Goal: Task Accomplishment & Management: Use online tool/utility

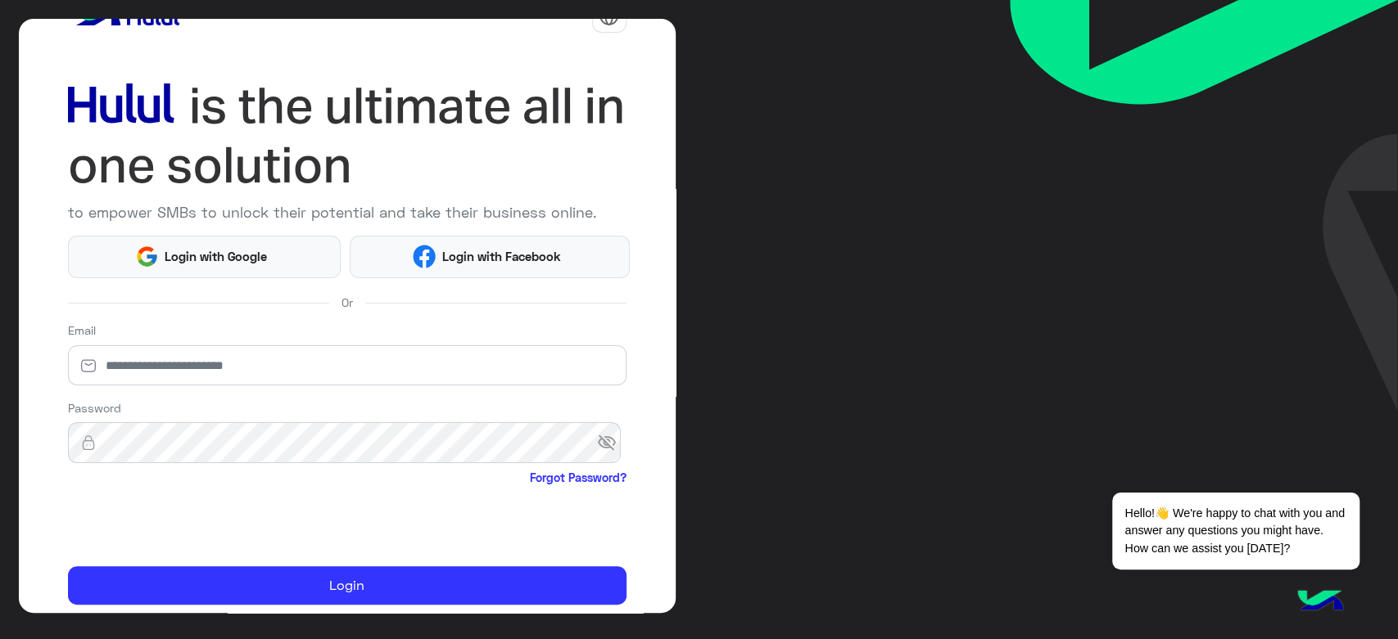
scroll to position [94, 0]
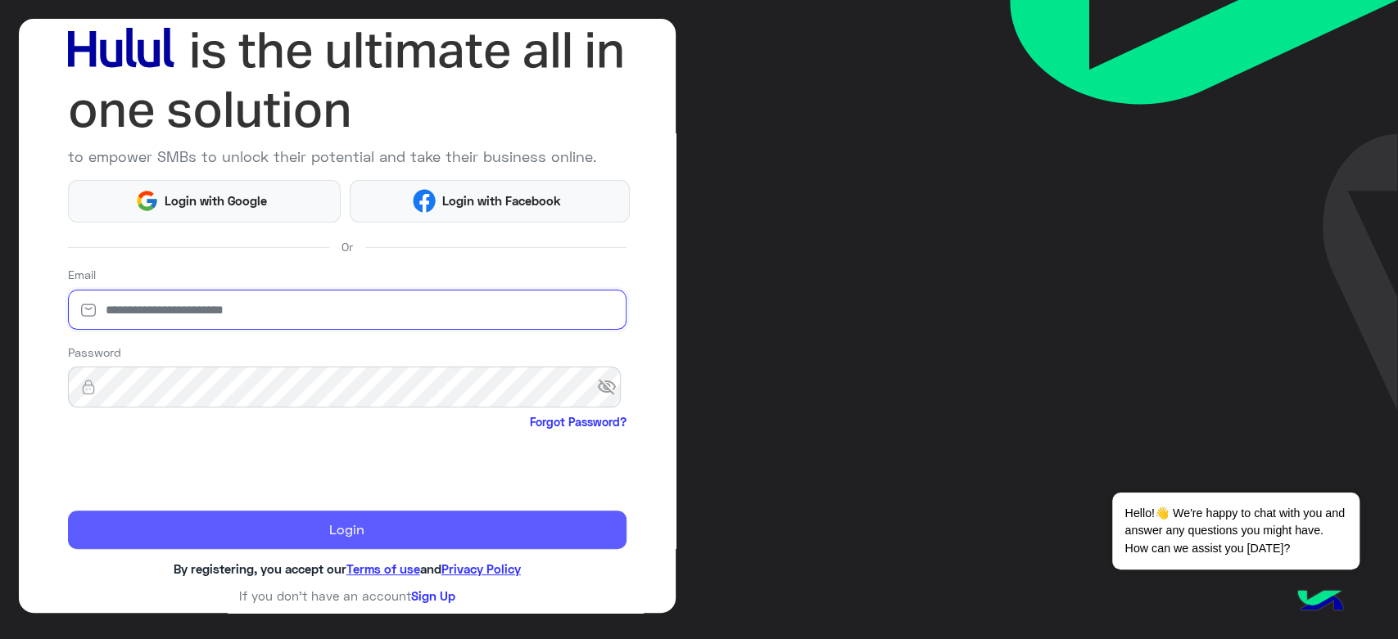
type input "**********"
click at [403, 535] on button "Login" at bounding box center [347, 530] width 558 height 39
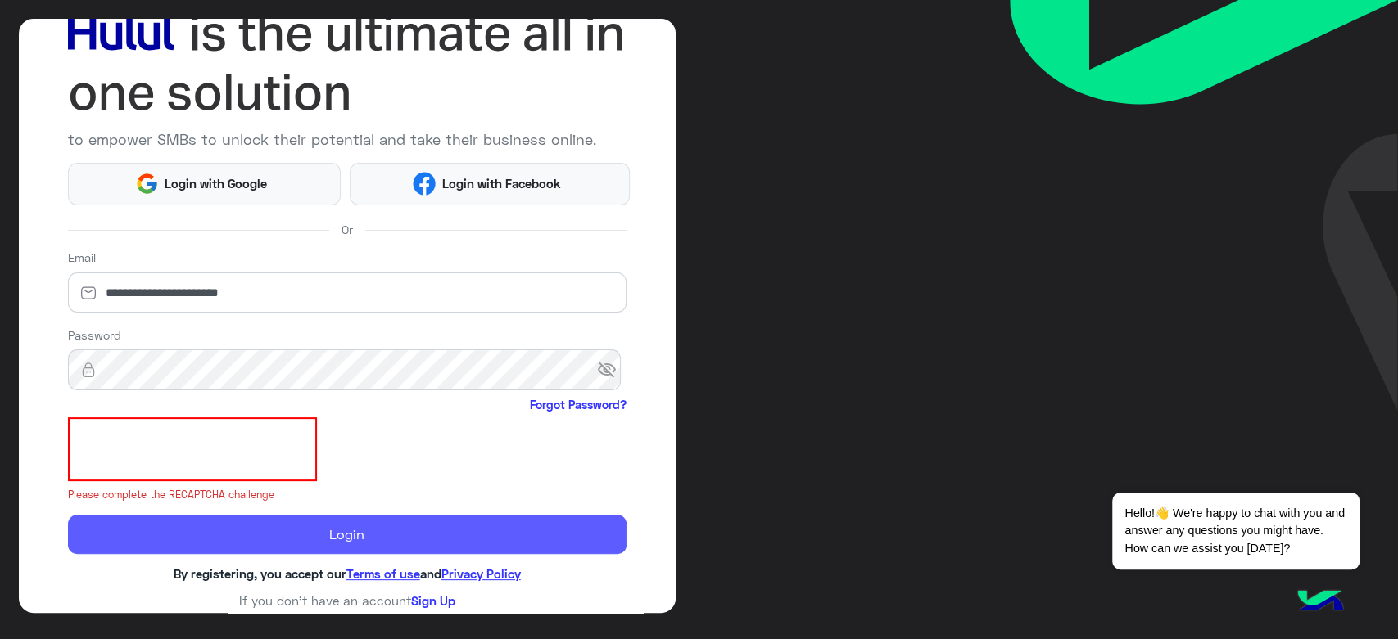
scroll to position [116, 0]
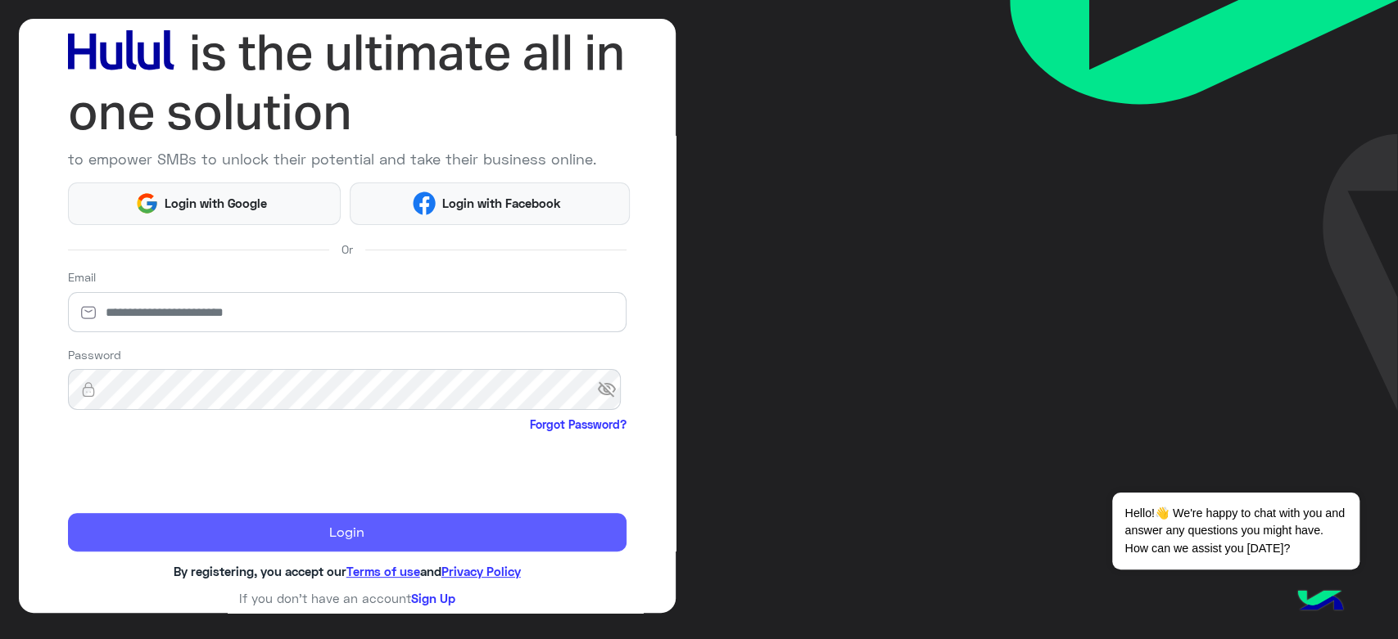
scroll to position [94, 0]
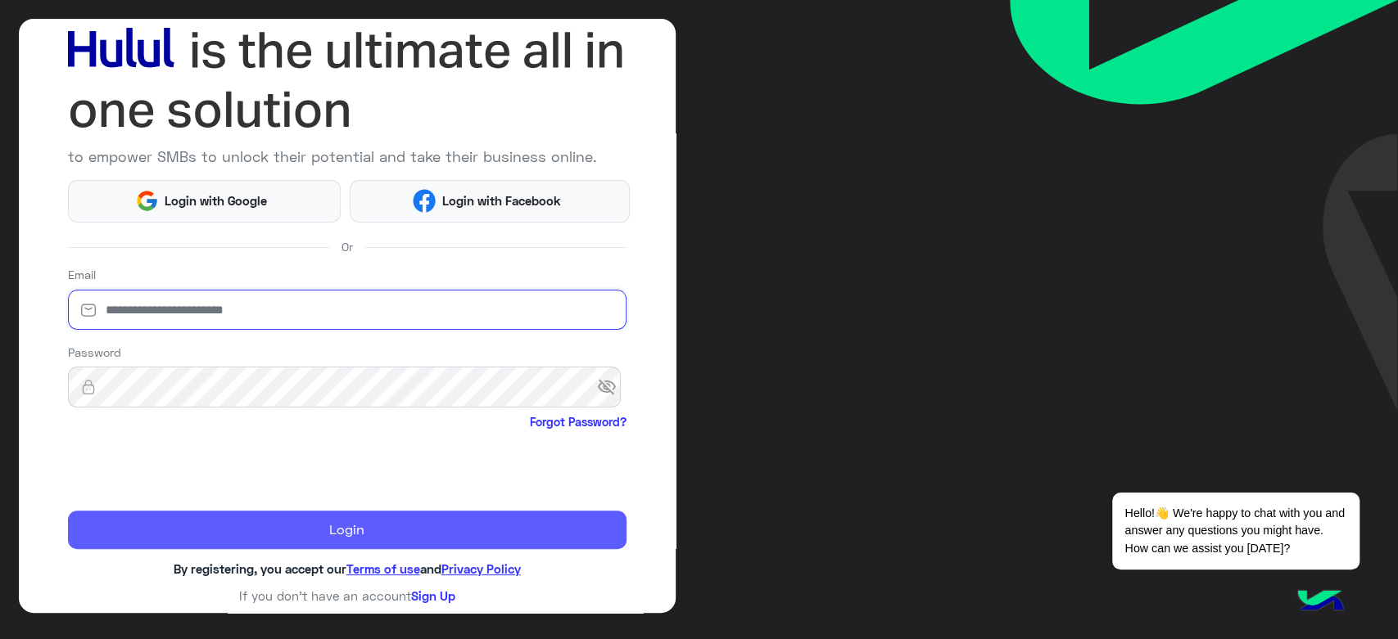
type input "**********"
click at [378, 520] on button "Login" at bounding box center [347, 530] width 558 height 39
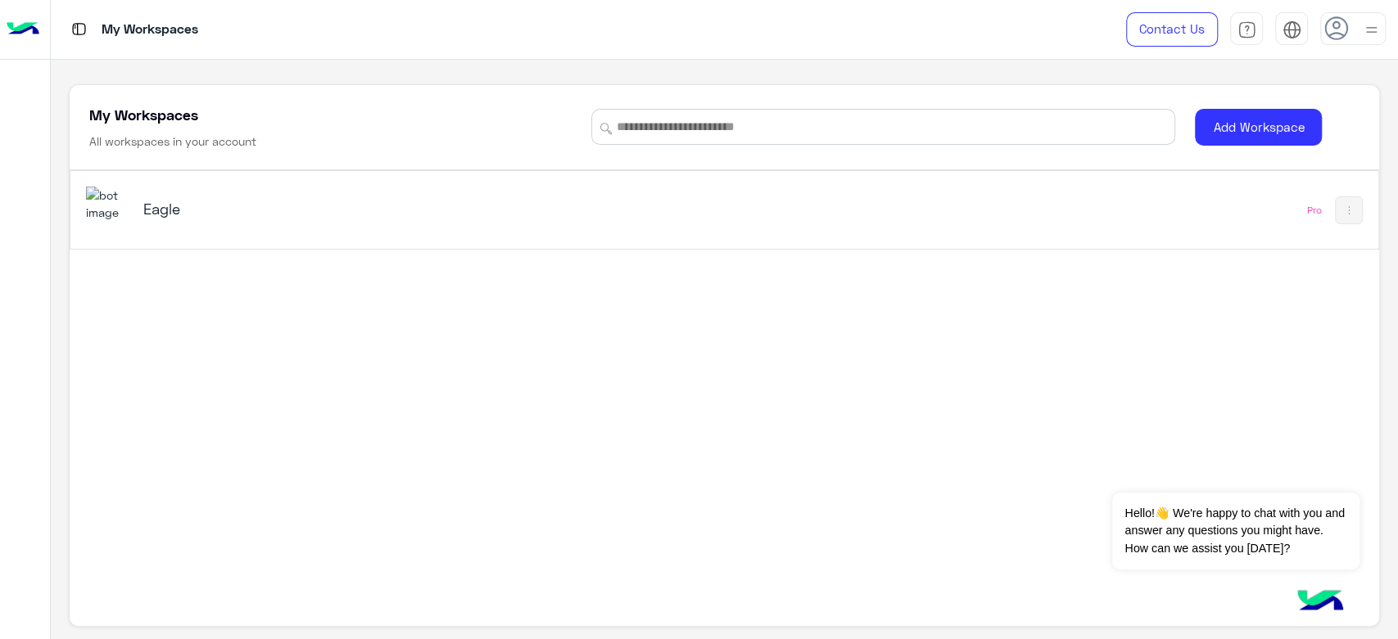
click at [173, 196] on div "Eagle" at bounding box center [469, 210] width 766 height 47
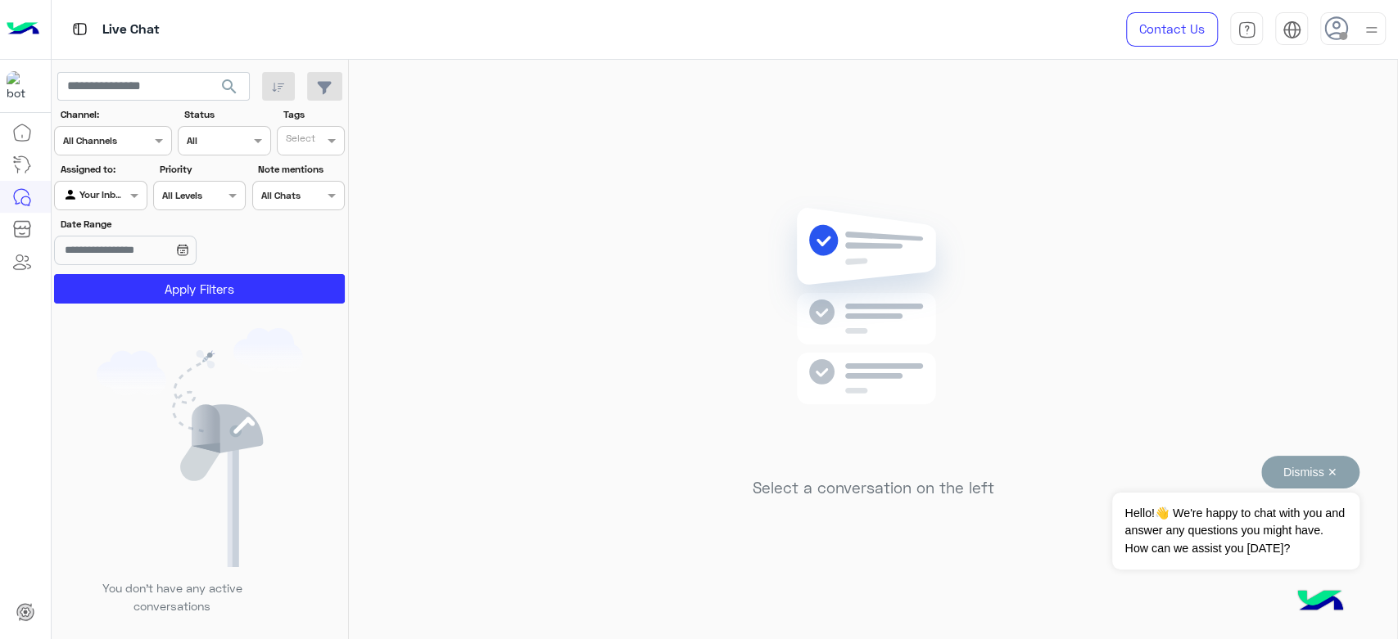
click at [1314, 467] on button "Dismiss ✕" at bounding box center [1310, 472] width 98 height 33
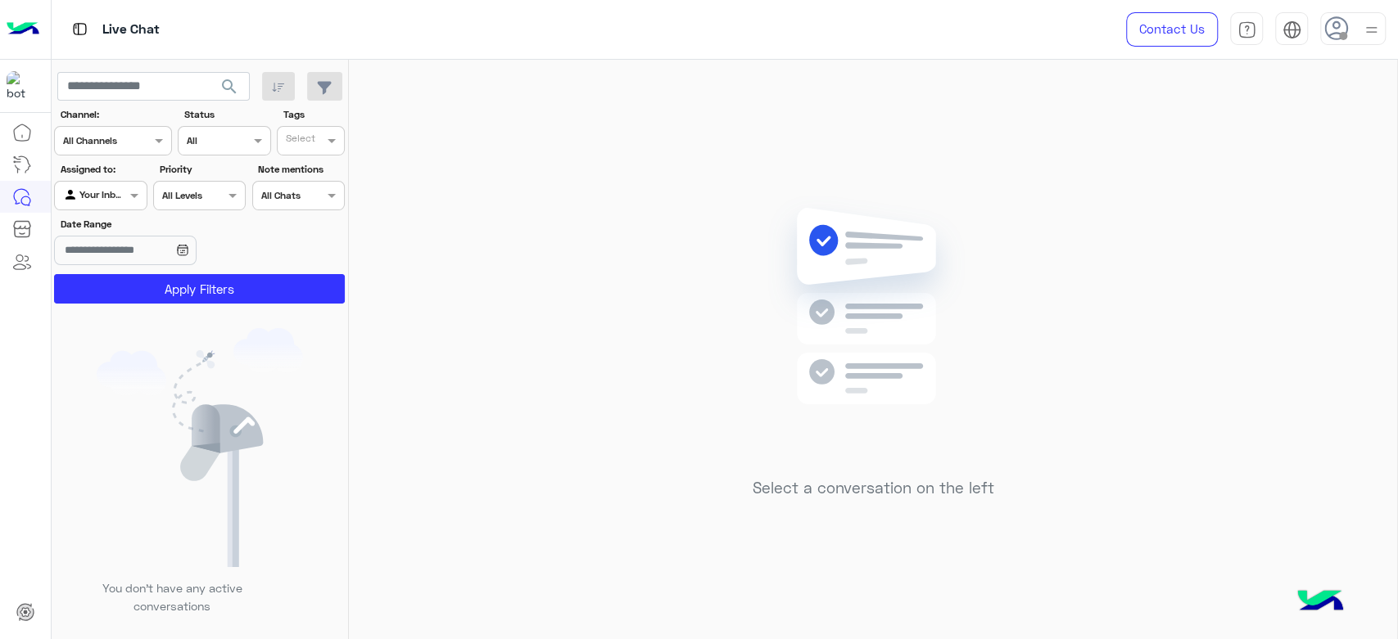
click at [1361, 34] on img at bounding box center [1371, 30] width 20 height 20
click at [1253, 133] on label "Online" at bounding box center [1283, 125] width 178 height 29
click at [615, 233] on div "Select a conversation on the left" at bounding box center [873, 353] width 1048 height 586
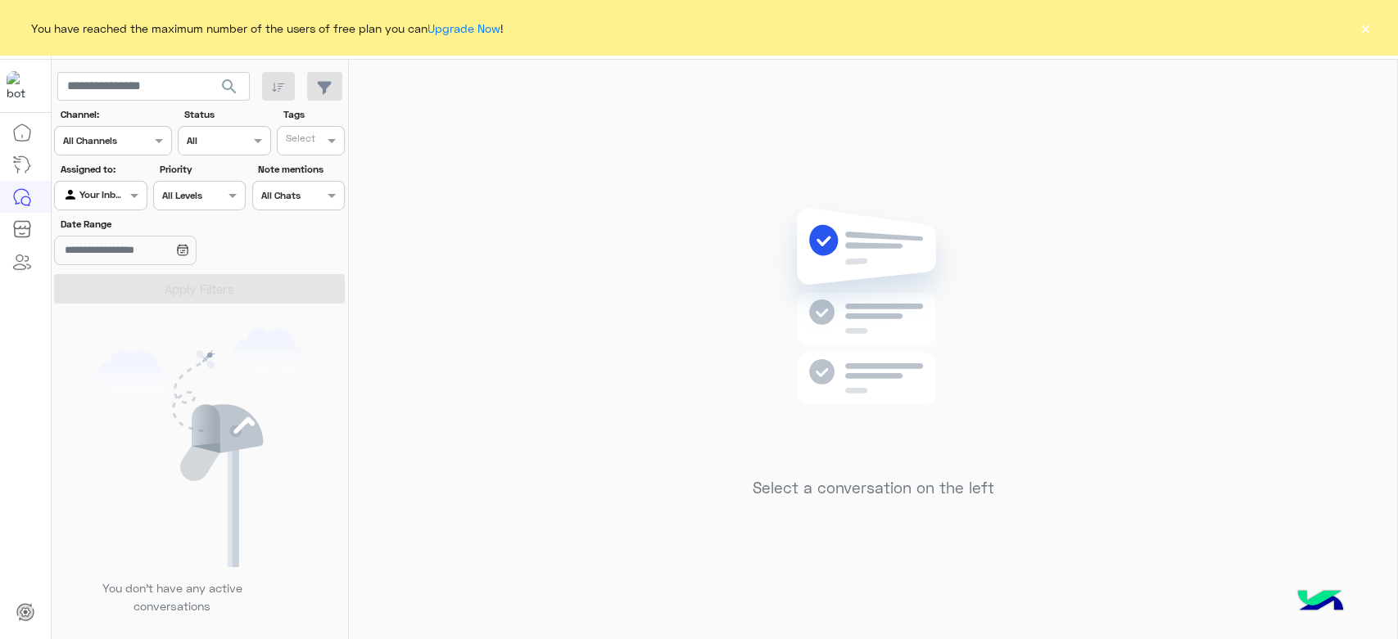
click at [1357, 25] on button "×" at bounding box center [1365, 28] width 16 height 16
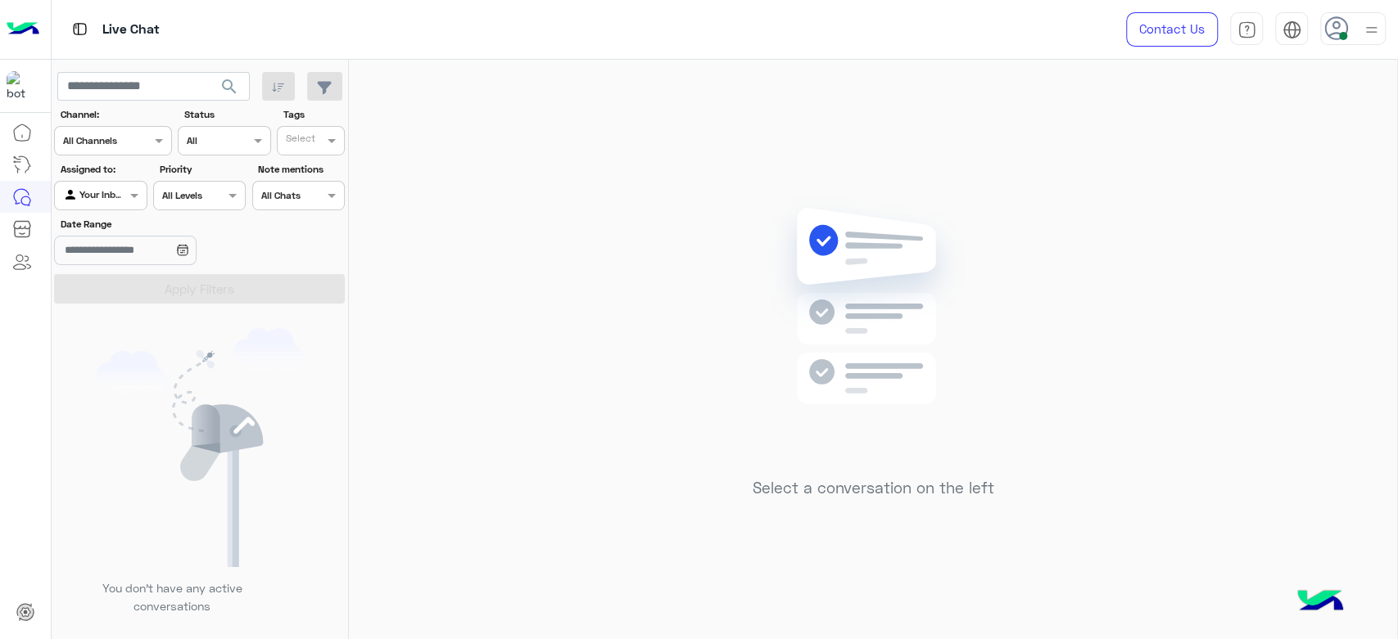
drag, startPoint x: 1195, startPoint y: 238, endPoint x: 1074, endPoint y: 280, distance: 127.4
click at [1195, 238] on div "Select a conversation on the left" at bounding box center [873, 353] width 1048 height 586
click at [474, 232] on div "Select a conversation on the left" at bounding box center [873, 353] width 1048 height 586
click at [645, 327] on div "Select a conversation on the left" at bounding box center [873, 353] width 1048 height 586
